Goal: Find specific page/section: Find specific page/section

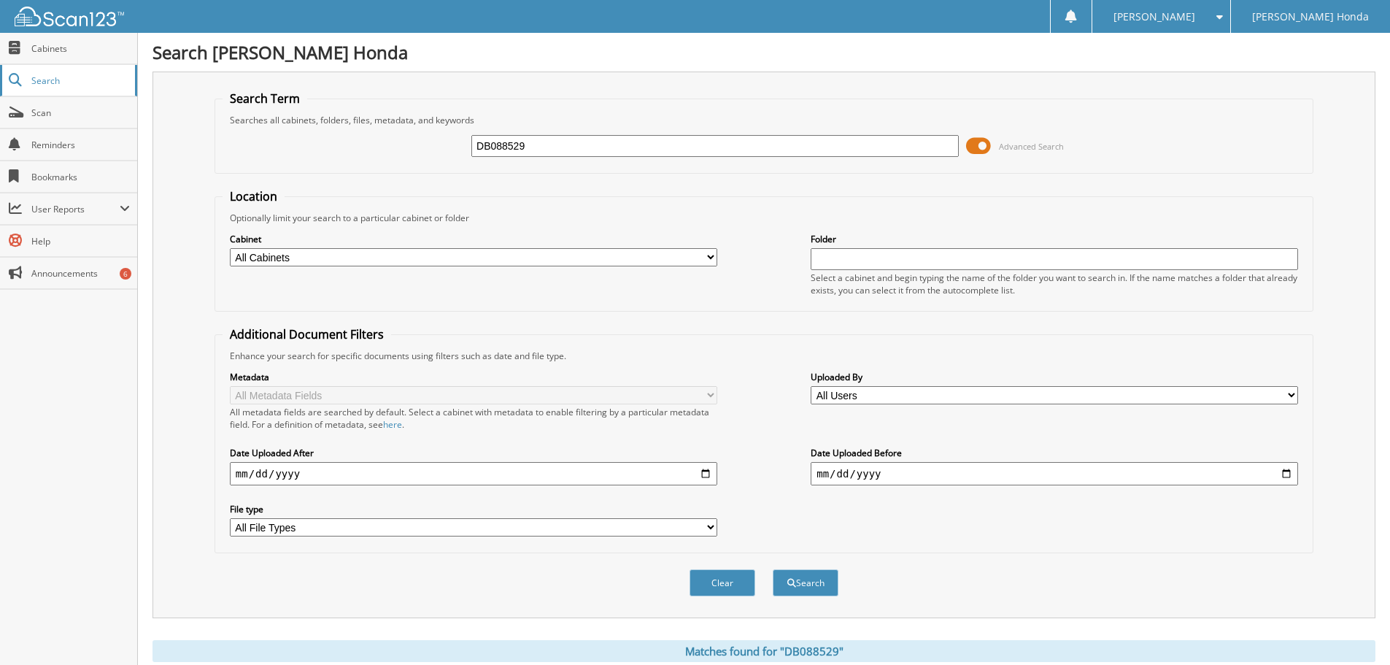
click at [66, 84] on span "Search" at bounding box center [79, 80] width 96 height 12
click at [34, 82] on span "Search" at bounding box center [79, 80] width 96 height 12
click at [41, 55] on link "Cabinets" at bounding box center [68, 48] width 137 height 31
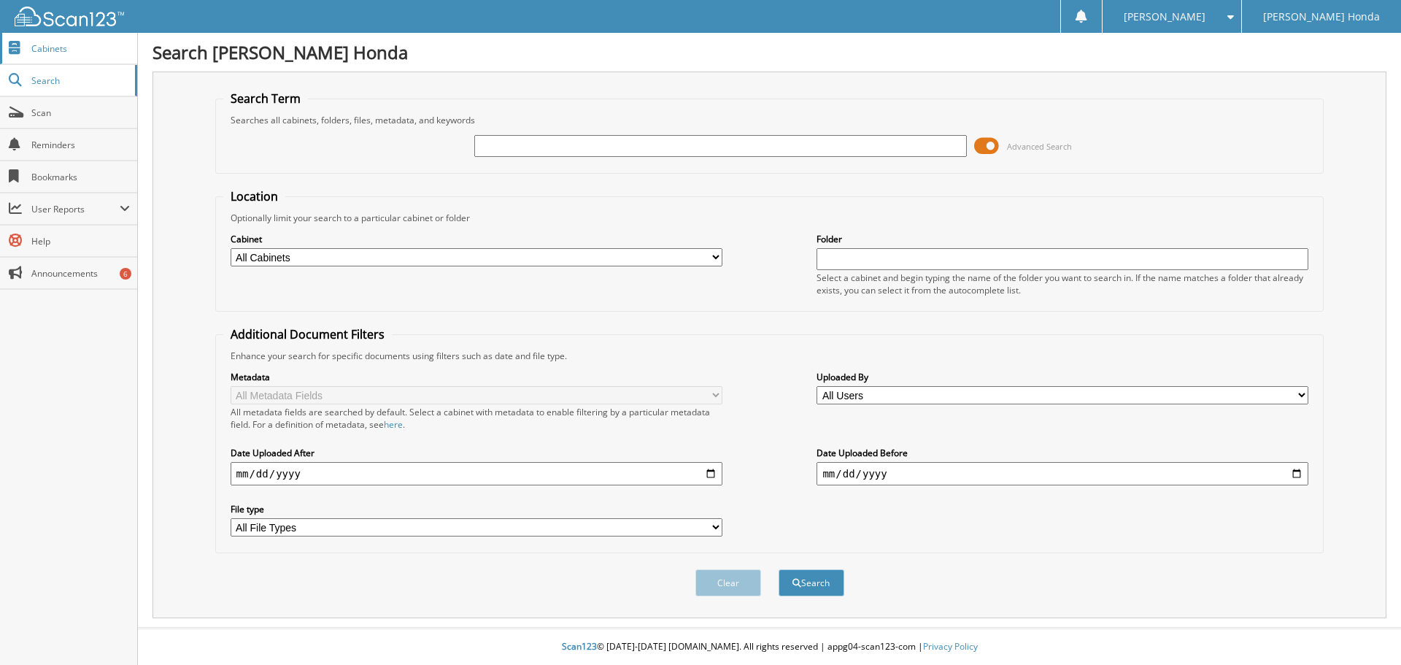
click at [56, 58] on link "Cabinets" at bounding box center [68, 48] width 137 height 31
type input "h11343"
click at [778, 569] on button "Search" at bounding box center [811, 582] width 66 height 27
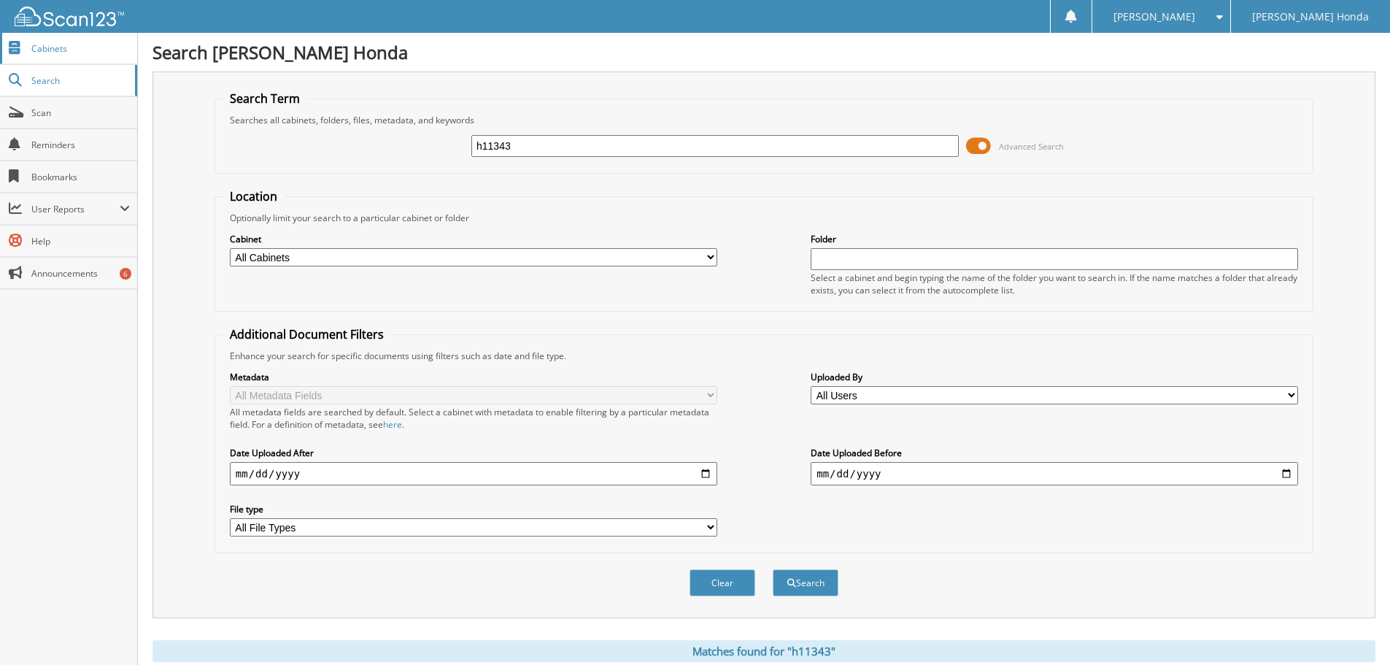
click at [34, 52] on span "Cabinets" at bounding box center [80, 48] width 98 height 12
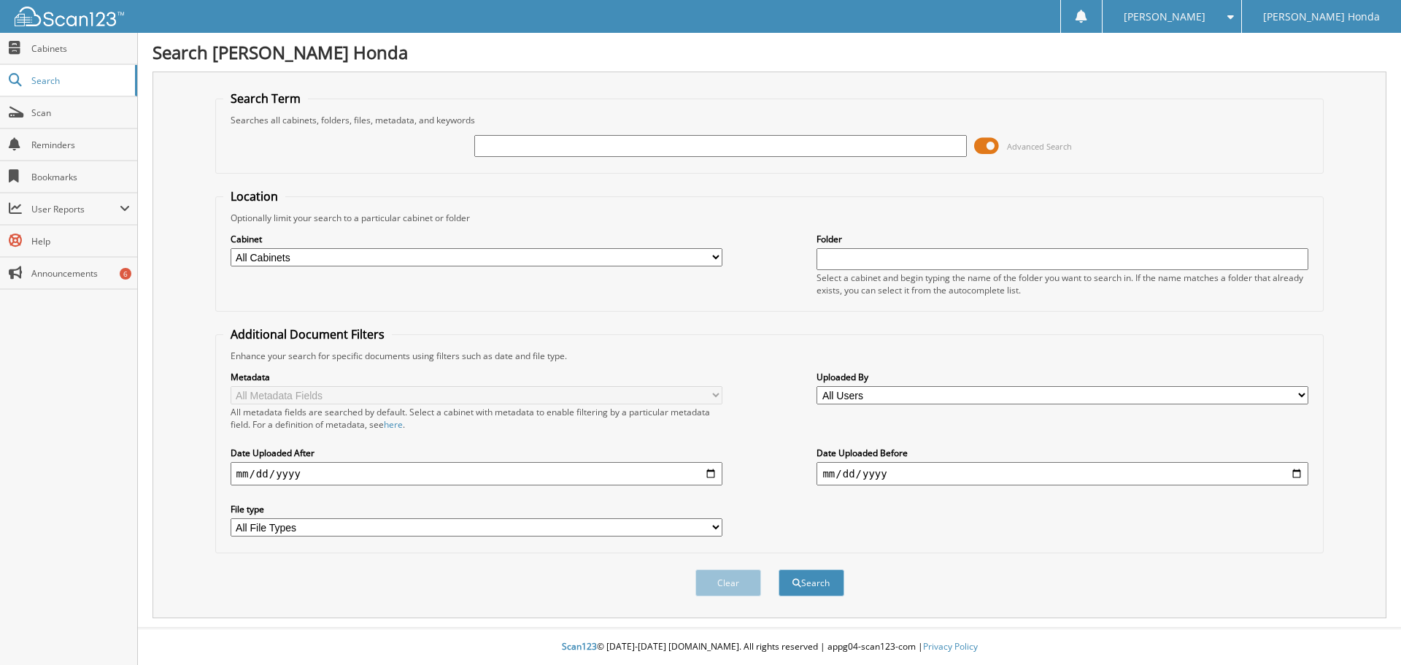
click at [507, 146] on input "text" at bounding box center [720, 146] width 492 height 22
type input "h11343"
click at [800, 583] on button "Search" at bounding box center [811, 582] width 66 height 27
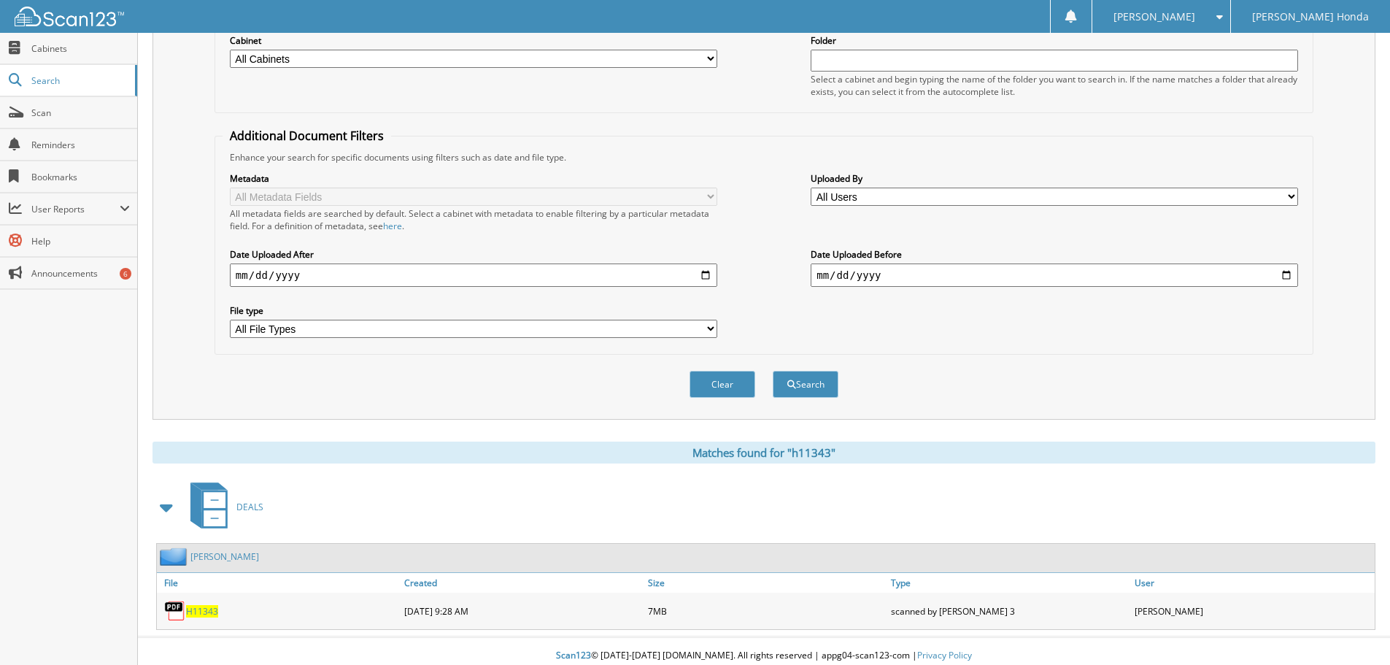
scroll to position [208, 0]
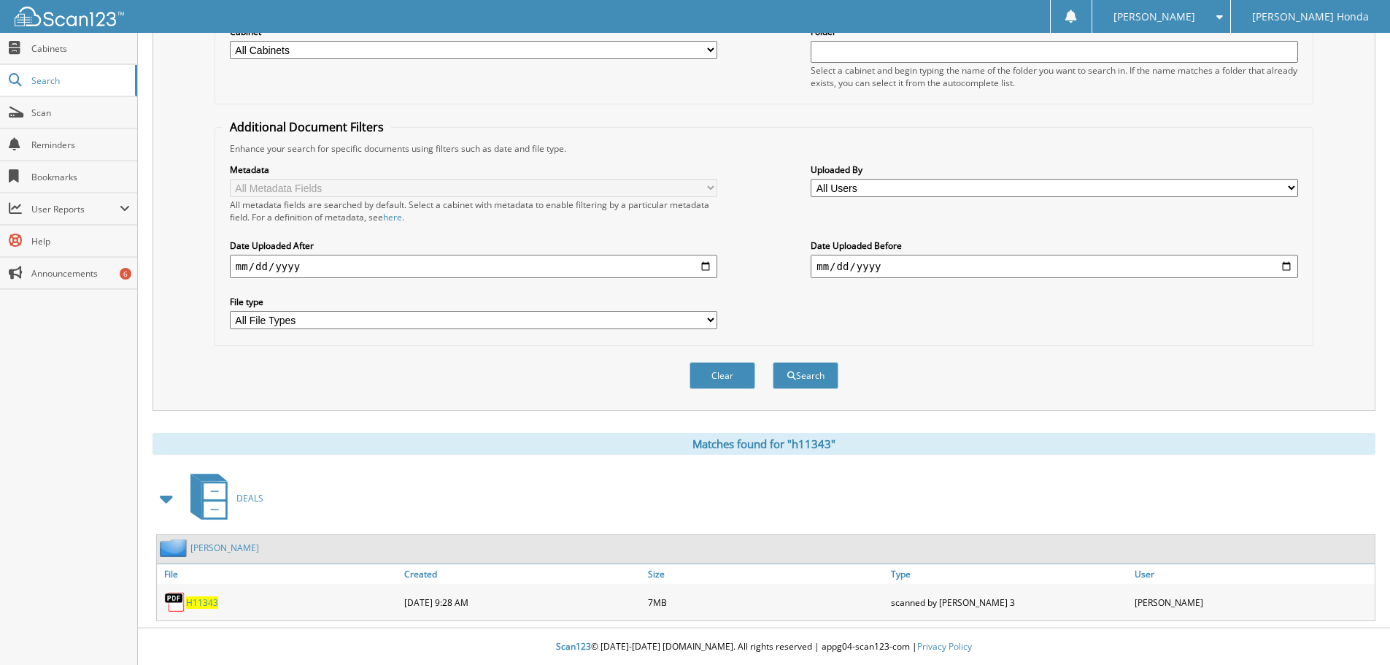
click at [207, 604] on span "H11343" at bounding box center [202, 602] width 32 height 12
